Goal: Information Seeking & Learning: Learn about a topic

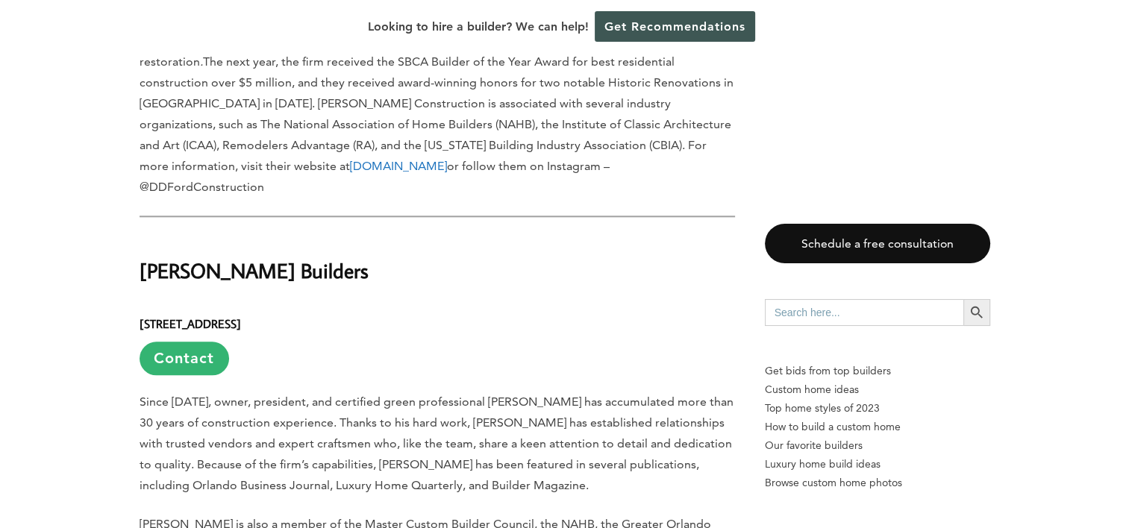
scroll to position [1572, 0]
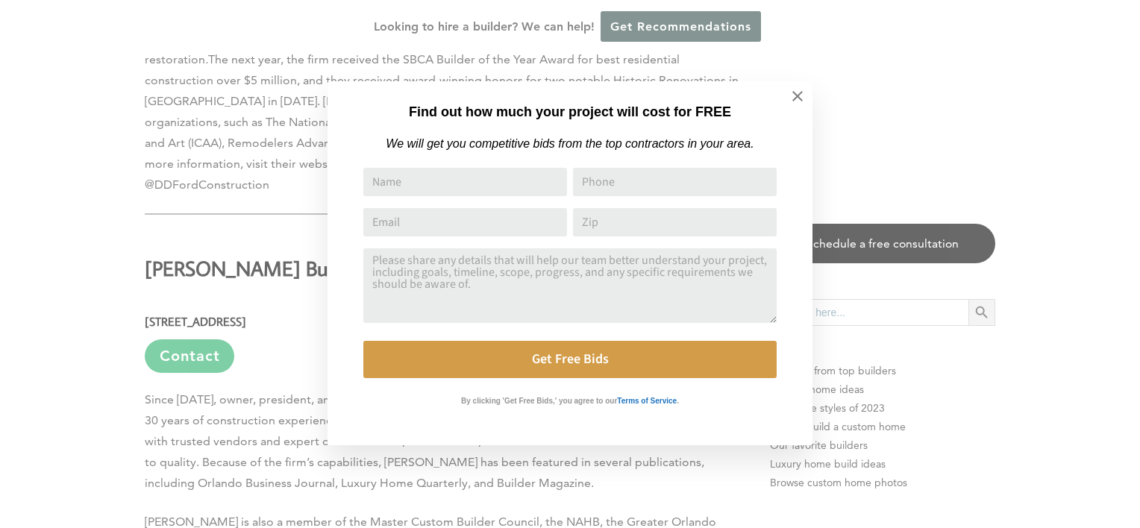
click at [111, 276] on div "Find out how much your project will cost for FREE We will get you competitive b…" at bounding box center [570, 264] width 1140 height 528
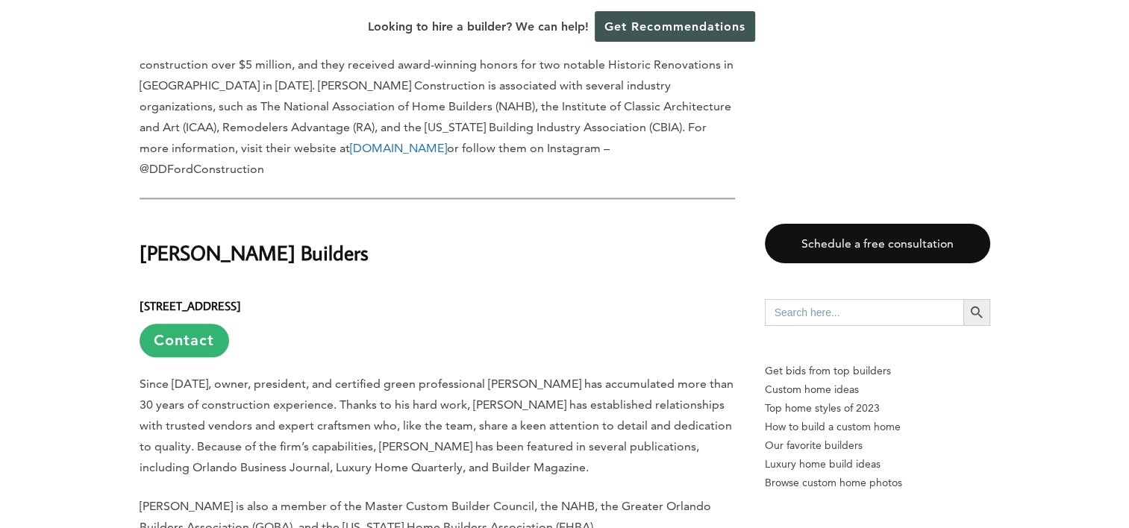
scroll to position [1594, 0]
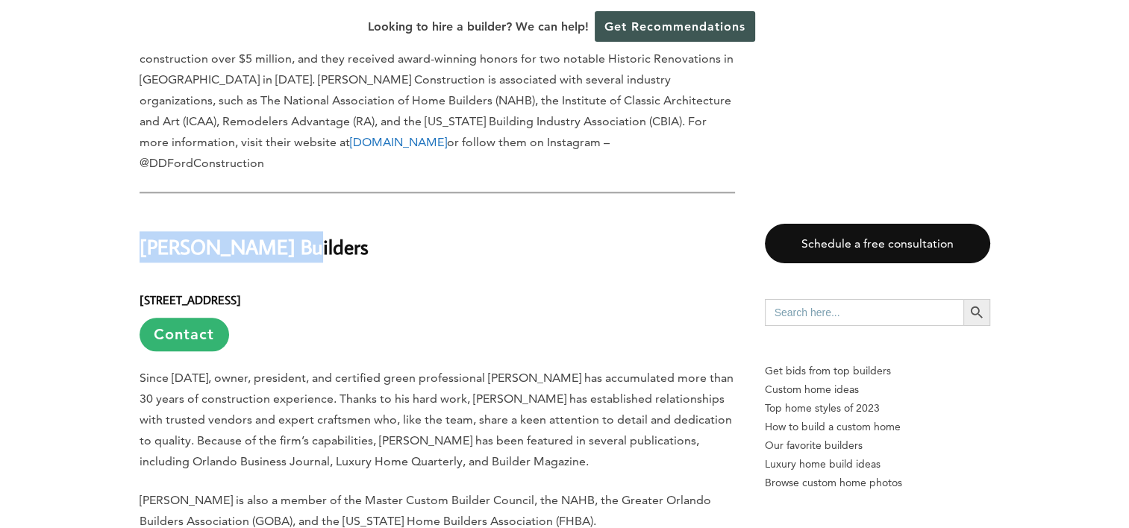
drag, startPoint x: 274, startPoint y: 169, endPoint x: 140, endPoint y: 163, distance: 134.4
click at [140, 211] on h2 "[PERSON_NAME] Builders" at bounding box center [437, 236] width 595 height 51
copy h2 "[PERSON_NAME] Builders"
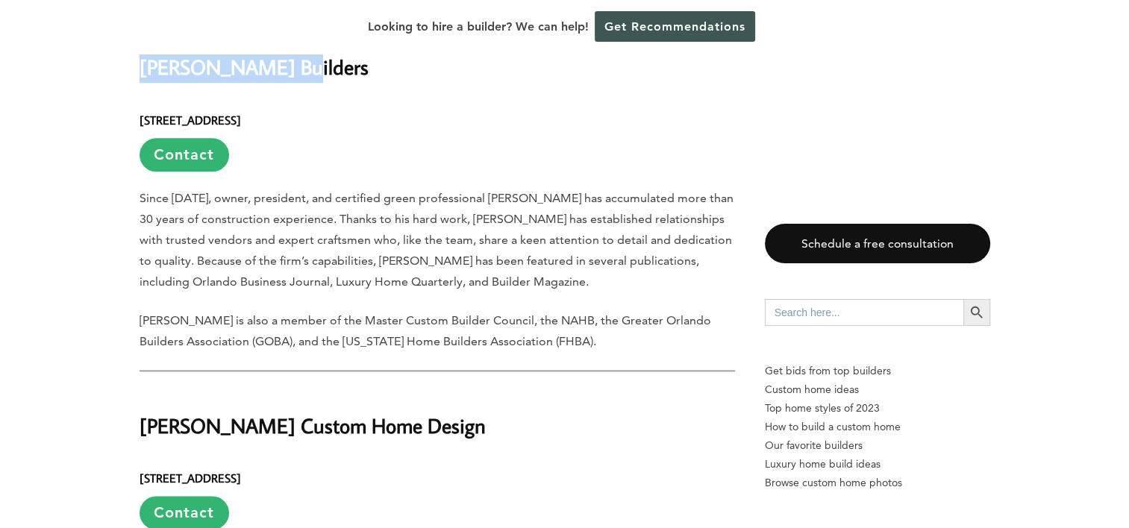
scroll to position [1892, 0]
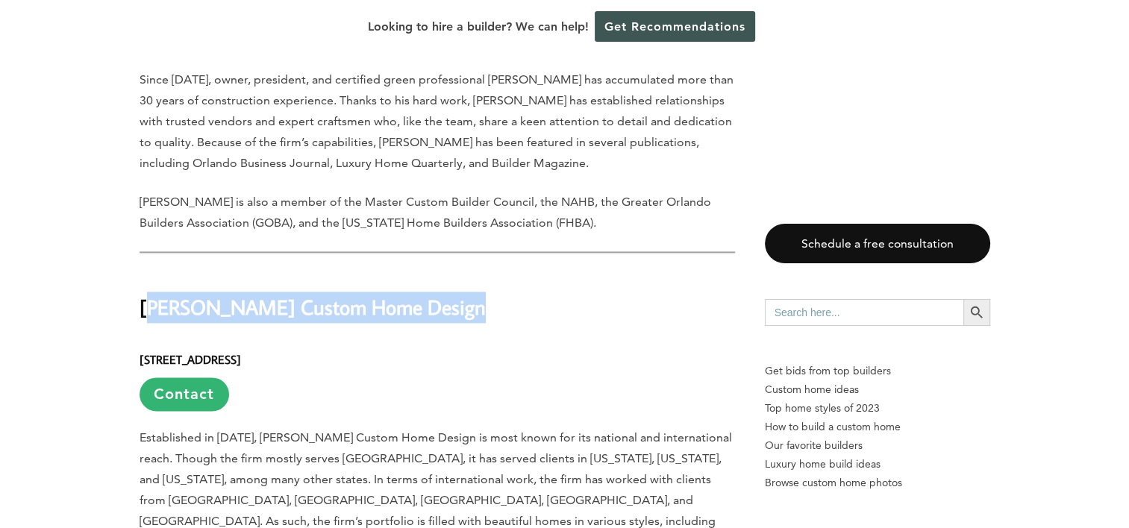
drag, startPoint x: 145, startPoint y: 235, endPoint x: 445, endPoint y: 240, distance: 300.0
click at [445, 271] on h2 "[PERSON_NAME] Custom Home Design" at bounding box center [437, 296] width 595 height 51
click at [381, 271] on h2 "[PERSON_NAME] Custom Home Design" at bounding box center [437, 296] width 595 height 51
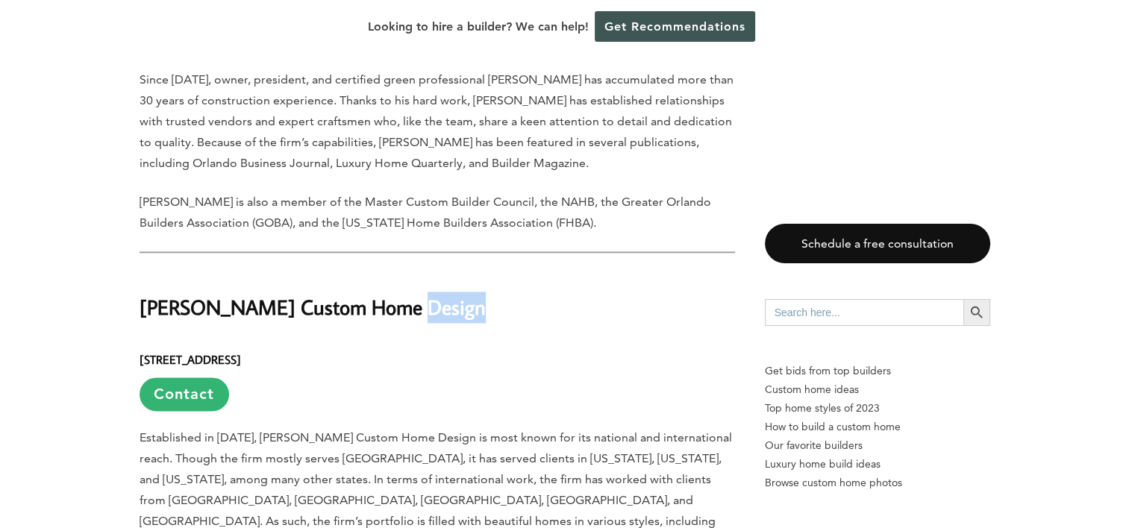
click at [381, 271] on h2 "[PERSON_NAME] Custom Home Design" at bounding box center [437, 296] width 595 height 51
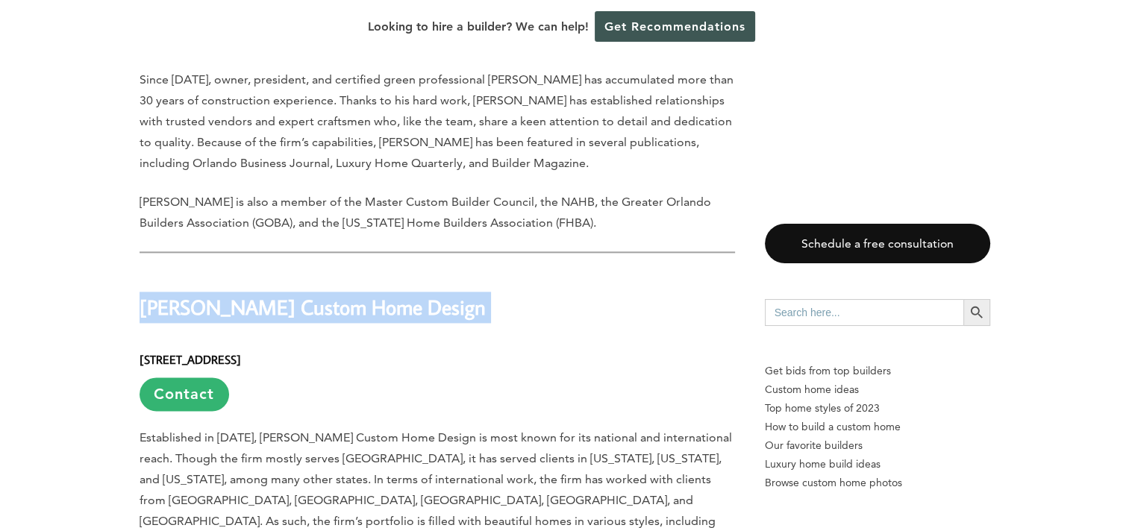
click at [381, 271] on h2 "[PERSON_NAME] Custom Home Design" at bounding box center [437, 296] width 595 height 51
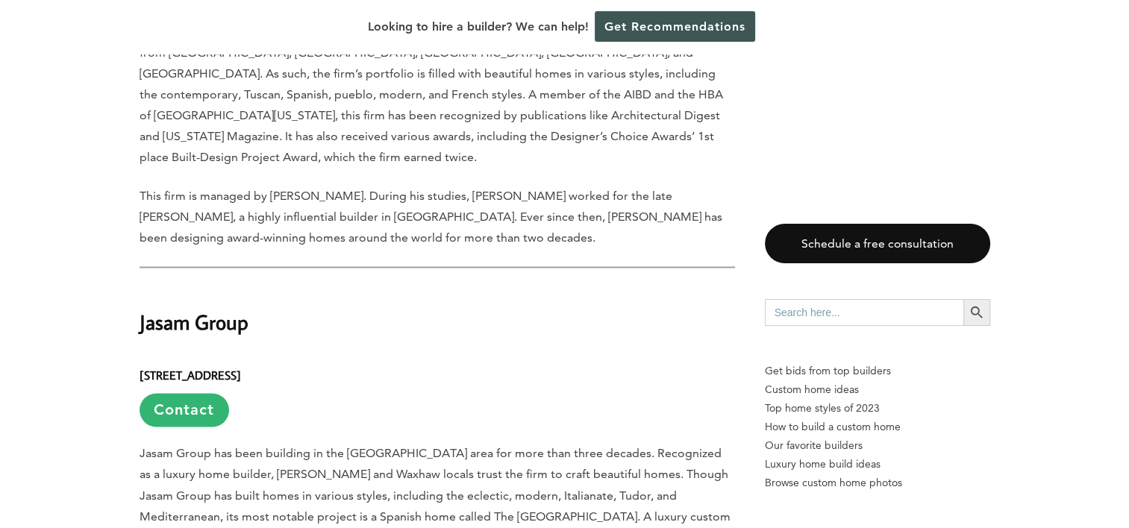
scroll to position [2414, 0]
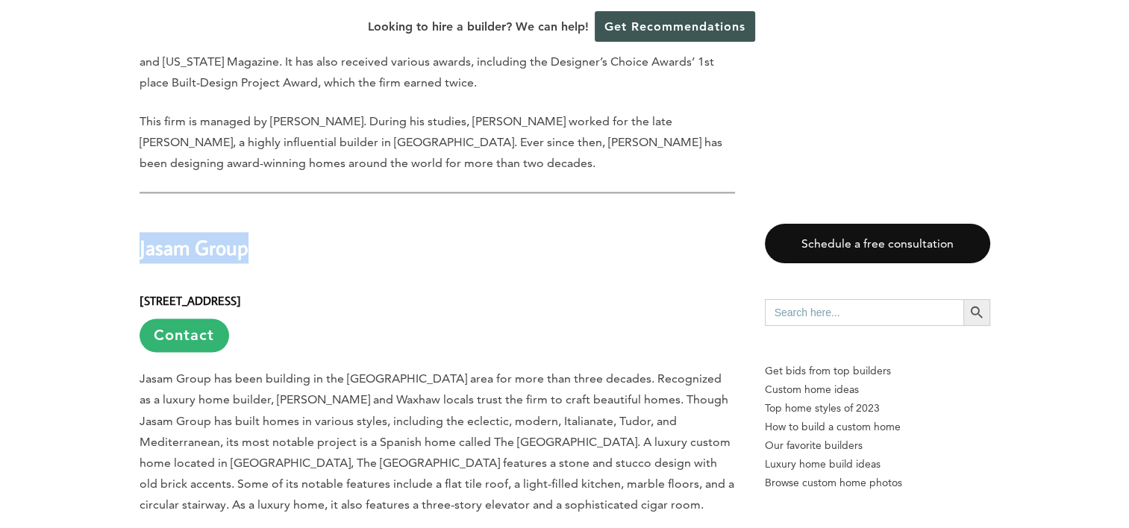
drag, startPoint x: 240, startPoint y: 160, endPoint x: 140, endPoint y: 161, distance: 100.7
click at [140, 211] on h2 "Jasam Group" at bounding box center [437, 236] width 595 height 51
copy h2 "Jasam Group"
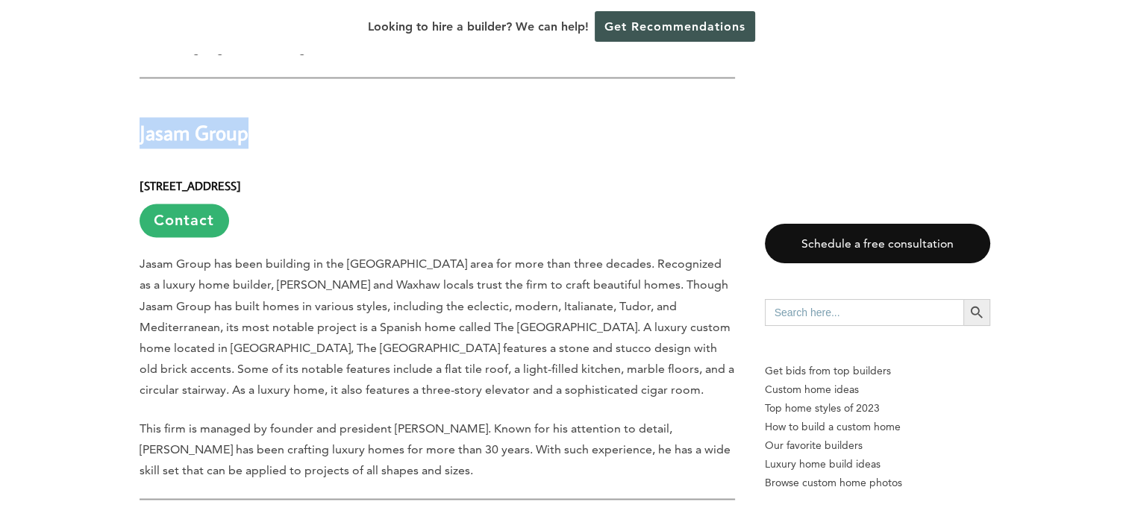
scroll to position [2787, 0]
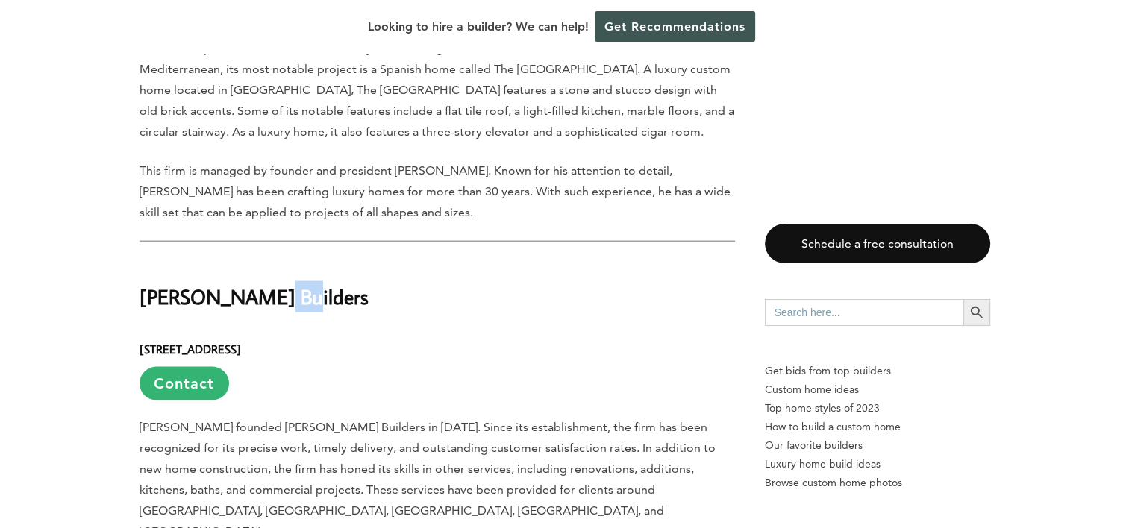
drag, startPoint x: 284, startPoint y: 196, endPoint x: 252, endPoint y: 195, distance: 31.3
click at [252, 260] on h2 "[PERSON_NAME] Builders" at bounding box center [437, 285] width 595 height 51
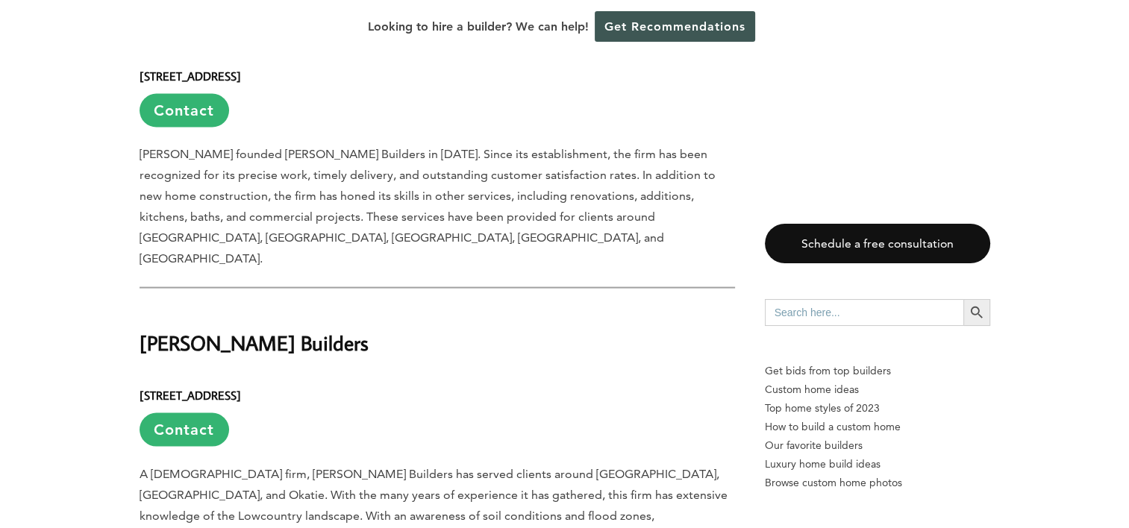
scroll to position [3086, 0]
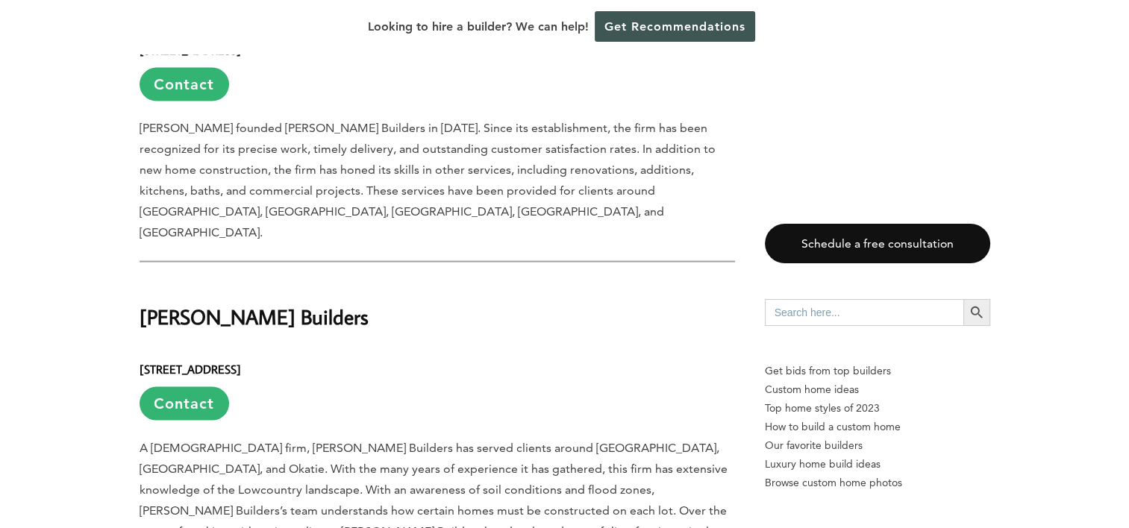
drag, startPoint x: 340, startPoint y: 205, endPoint x: 141, endPoint y: 200, distance: 199.3
click at [141, 281] on h2 "[PERSON_NAME] Builders" at bounding box center [437, 306] width 595 height 51
copy h2 "[PERSON_NAME] Builders"
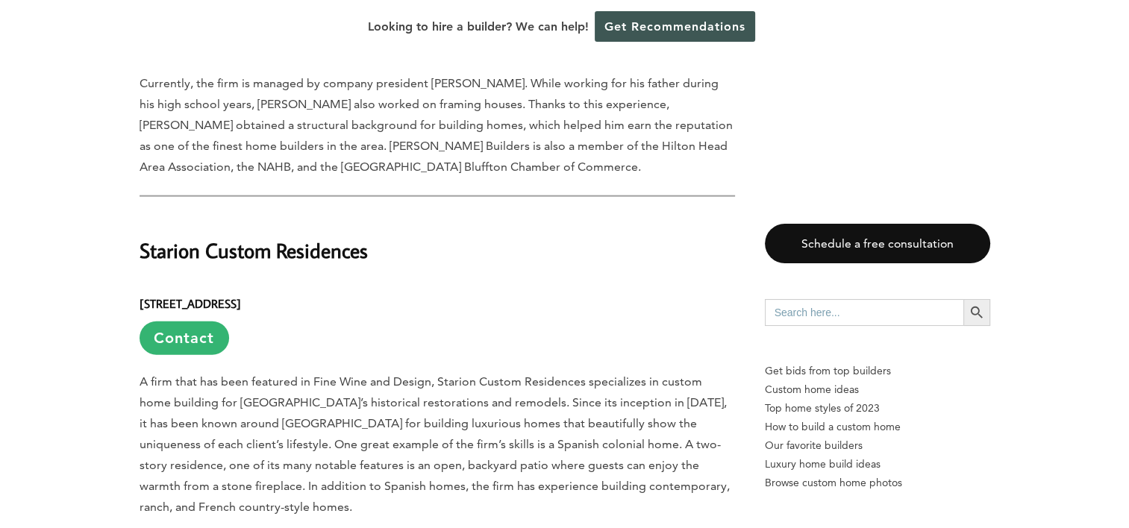
scroll to position [3683, 0]
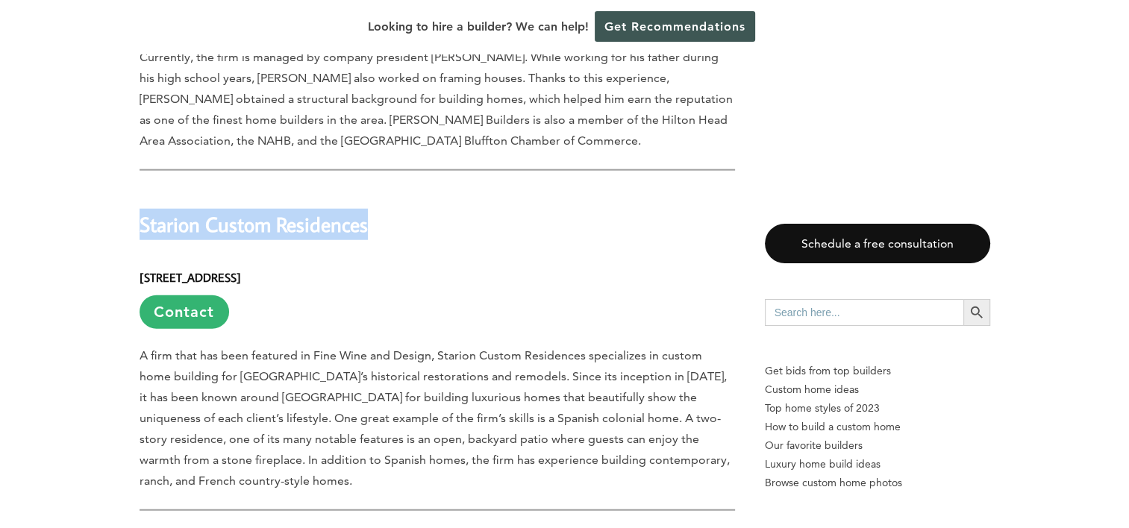
drag, startPoint x: 374, startPoint y: 87, endPoint x: 139, endPoint y: 76, distance: 235.3
click at [140, 189] on h2 "Starion Custom Residences" at bounding box center [437, 214] width 595 height 51
copy h2 "Starion Custom Residences"
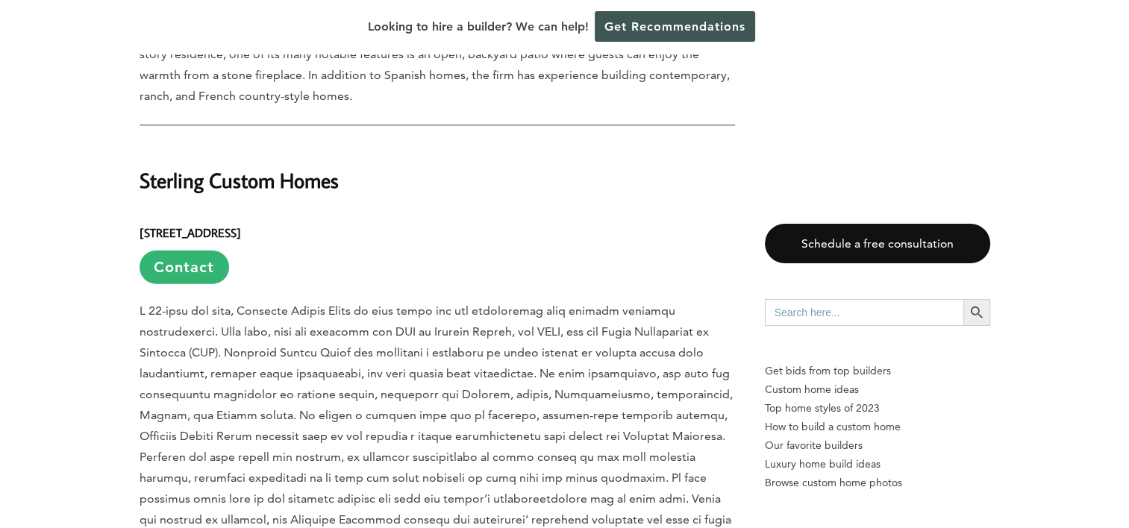
scroll to position [3981, 0]
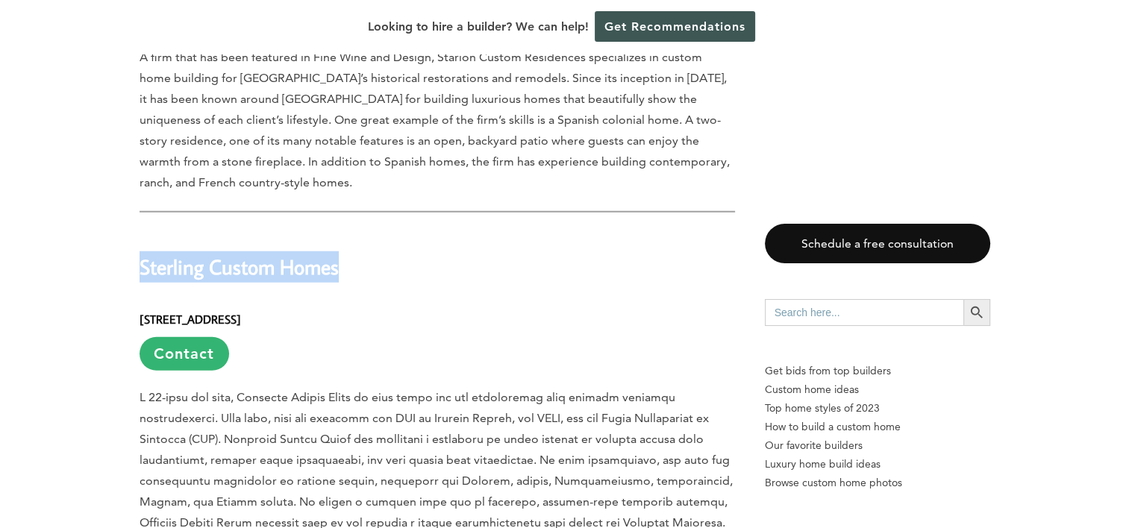
drag, startPoint x: 317, startPoint y: 131, endPoint x: 143, endPoint y: 131, distance: 174.6
click at [143, 231] on h2 "Sterling Custom Homes" at bounding box center [437, 256] width 595 height 51
copy h2 "Sterling Custom Homes"
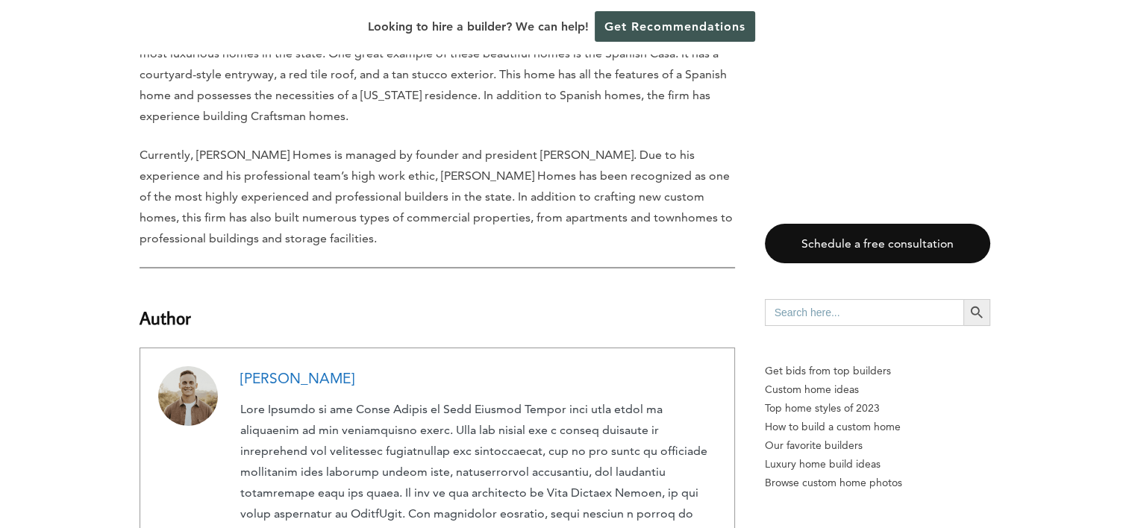
scroll to position [5399, 0]
